Goal: Find specific page/section: Find specific page/section

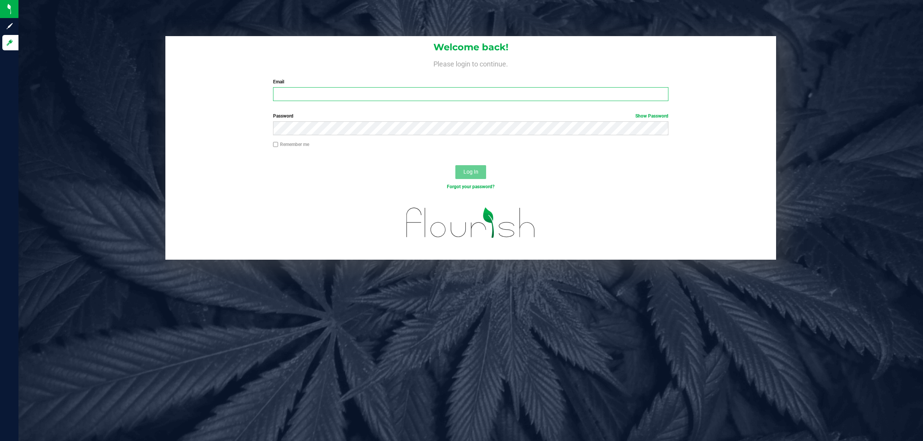
click at [331, 93] on input "Email" at bounding box center [471, 94] width 396 height 14
type input "[EMAIL_ADDRESS][DOMAIN_NAME]"
click at [455, 165] on button "Log In" at bounding box center [470, 172] width 31 height 14
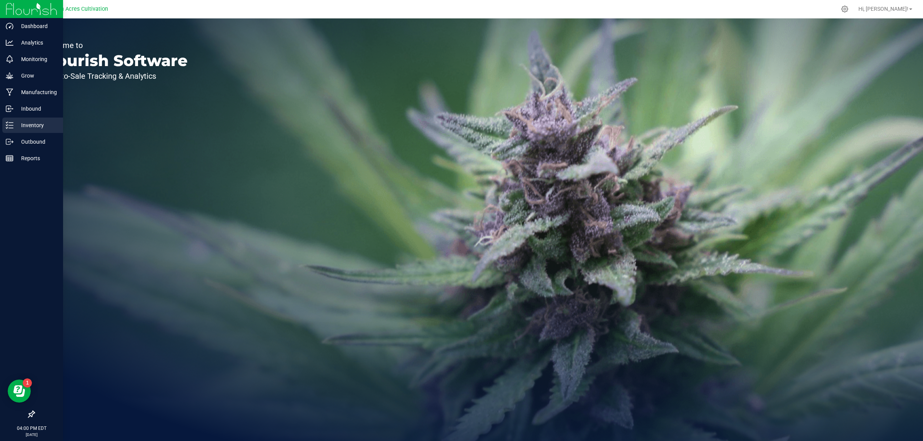
click at [17, 121] on p "Inventory" at bounding box center [36, 125] width 46 height 9
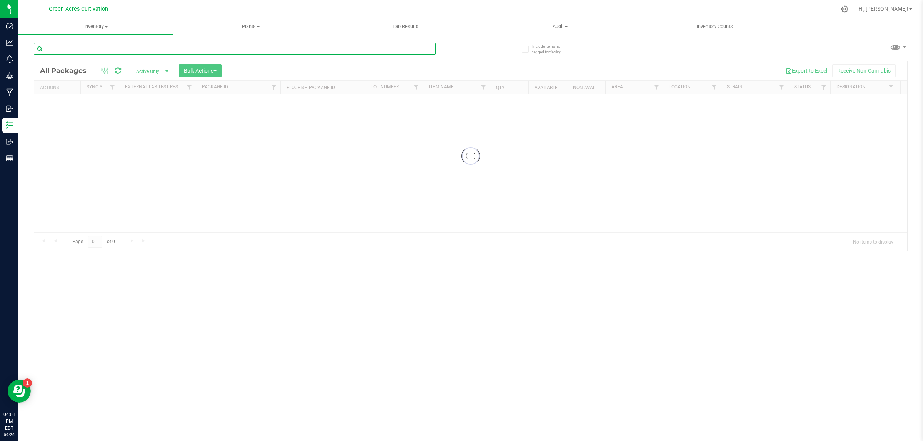
click at [176, 51] on input "text" at bounding box center [235, 49] width 402 height 12
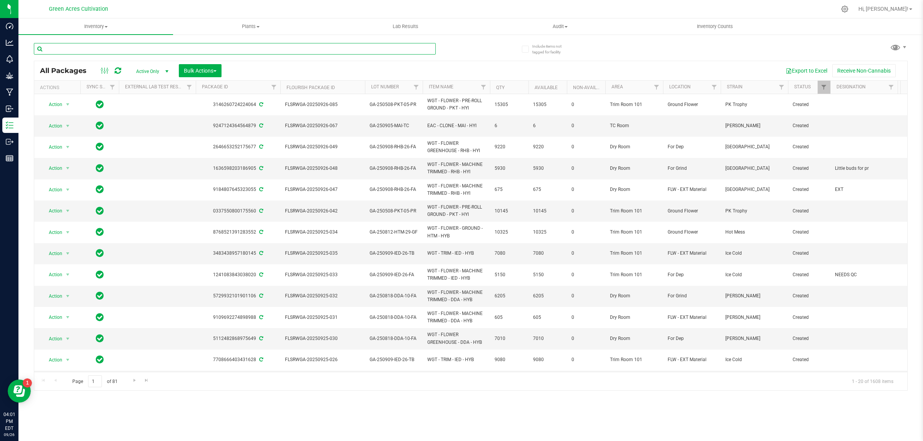
click at [318, 50] on input "text" at bounding box center [235, 49] width 402 height 12
paste input "GA-250730-HBG-33B-PR"
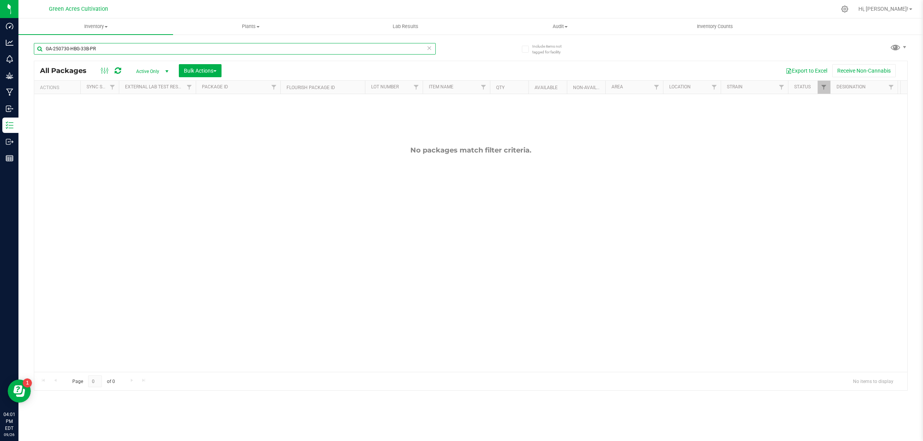
drag, startPoint x: 232, startPoint y: 49, endPoint x: 25, endPoint y: 39, distance: 207.0
click at [25, 39] on div "Include items not tagged for facility GA-250730-HBG-33B-PR All Packages Active …" at bounding box center [470, 151] width 904 height 234
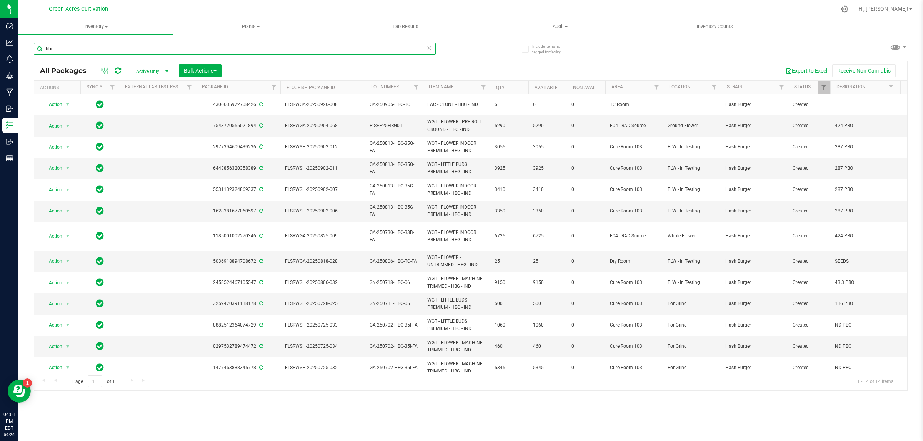
type input "hbg"
click at [350, 53] on input "hbg" at bounding box center [235, 49] width 402 height 12
